Goal: Task Accomplishment & Management: Manage account settings

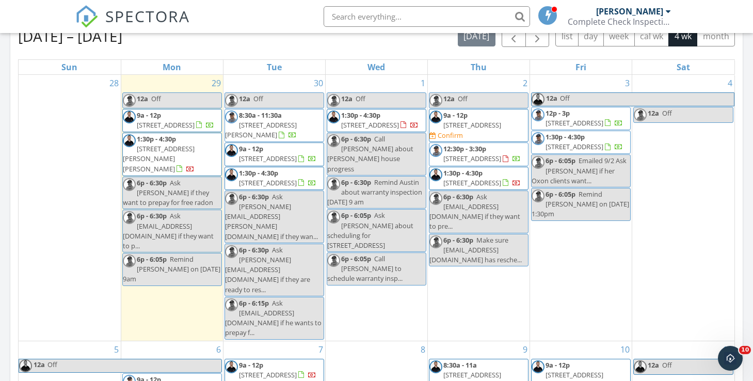
scroll to position [471, 0]
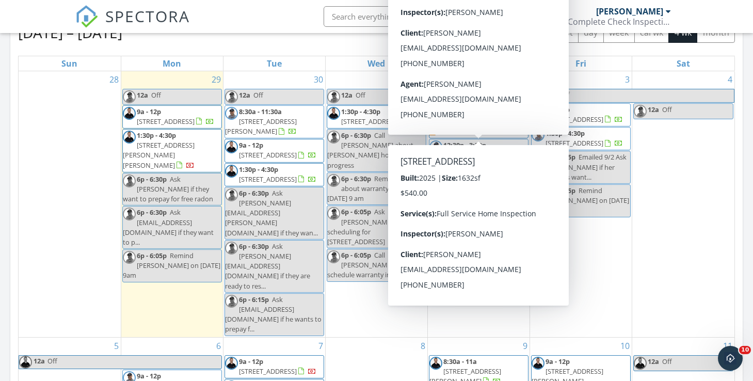
click at [480, 124] on span "[STREET_ADDRESS]" at bounding box center [472, 121] width 58 height 9
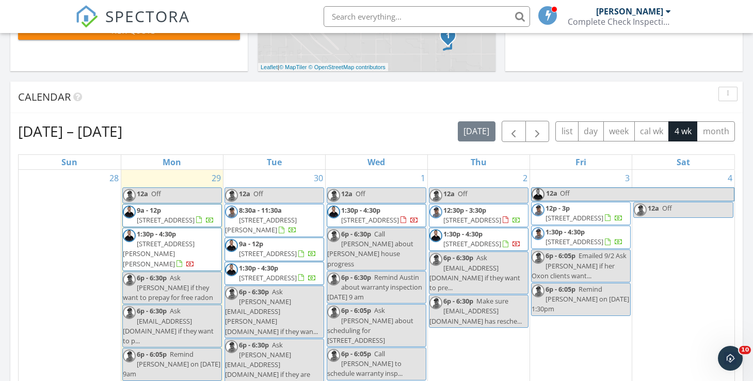
scroll to position [940, 754]
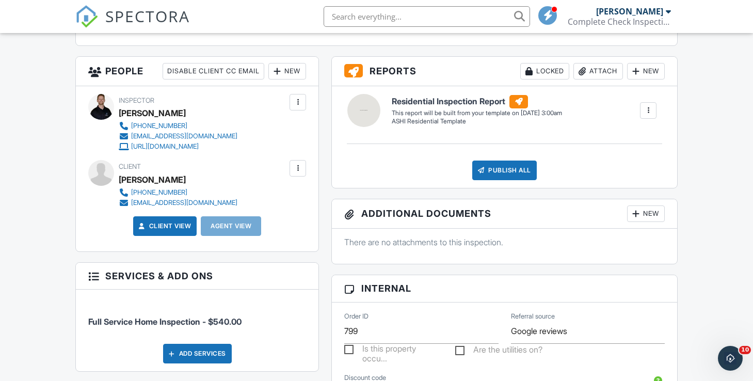
scroll to position [346, 0]
click at [299, 174] on div at bounding box center [298, 169] width 10 height 10
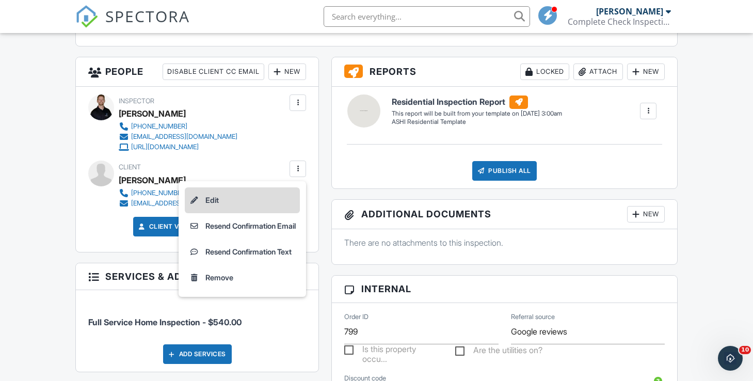
click at [274, 207] on li "Edit" at bounding box center [242, 200] width 115 height 26
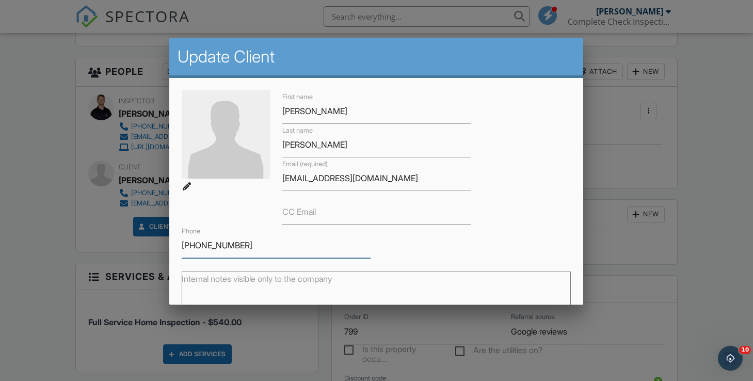
click at [245, 246] on input "[PHONE_NUMBER]" at bounding box center [276, 245] width 188 height 25
click at [33, 168] on div at bounding box center [376, 186] width 753 height 476
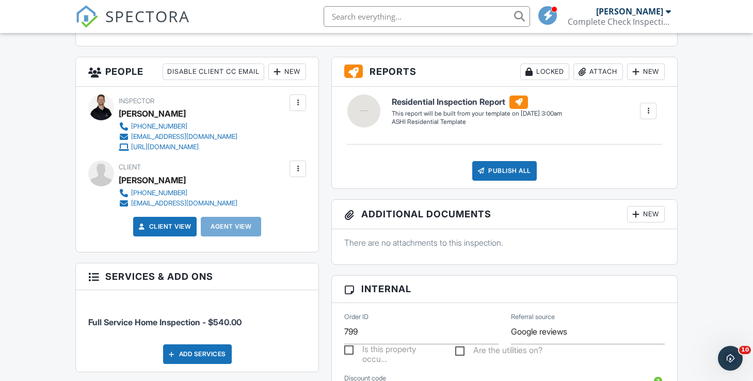
scroll to position [0, 0]
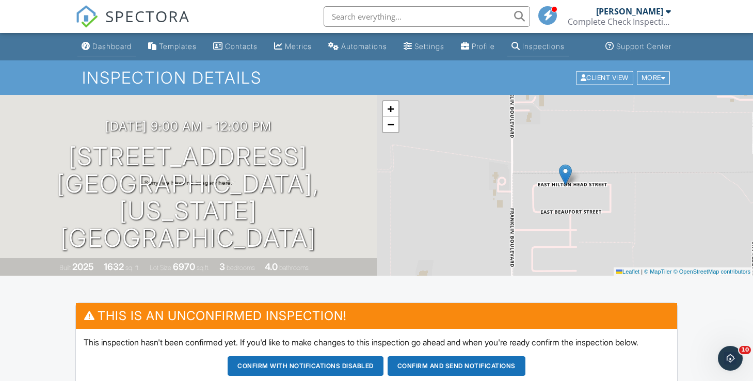
click at [116, 47] on div "Dashboard" at bounding box center [111, 46] width 39 height 9
